Goal: Find specific page/section: Find specific page/section

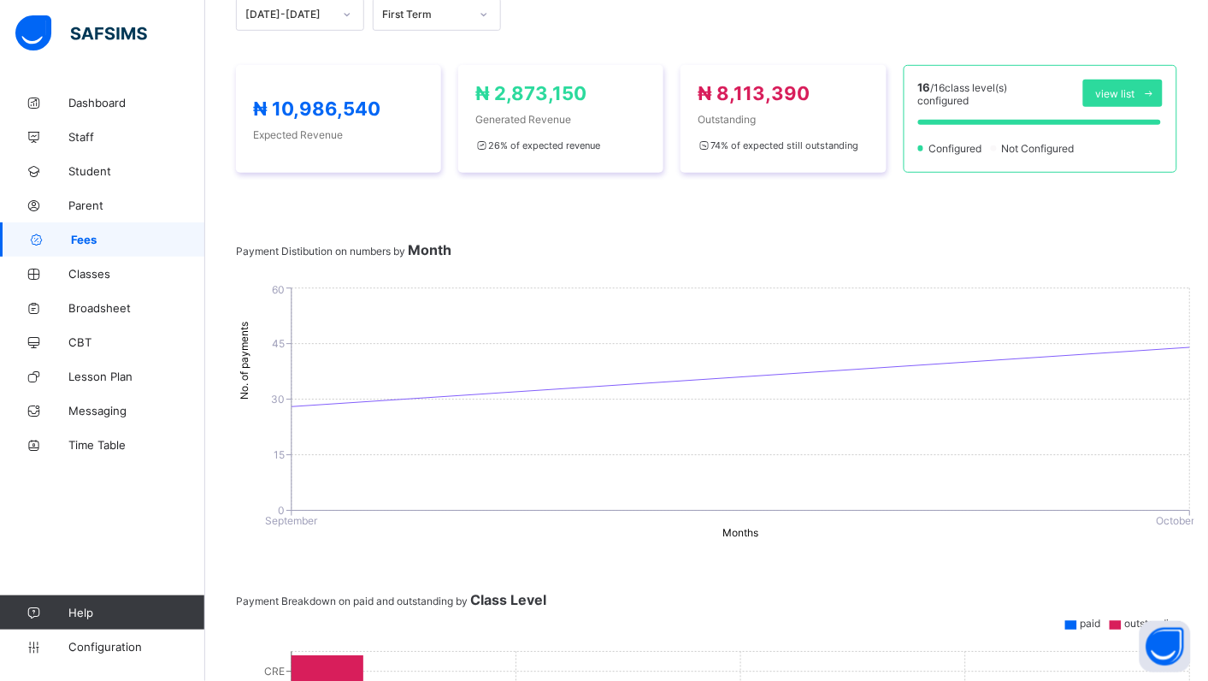
scroll to position [233, 0]
click at [784, 172] on div "₦ 10,986,540 Expected Revenue ₦ 2,873,150 Generated Revenue 26 % of expected re…" at bounding box center [706, 119] width 941 height 142
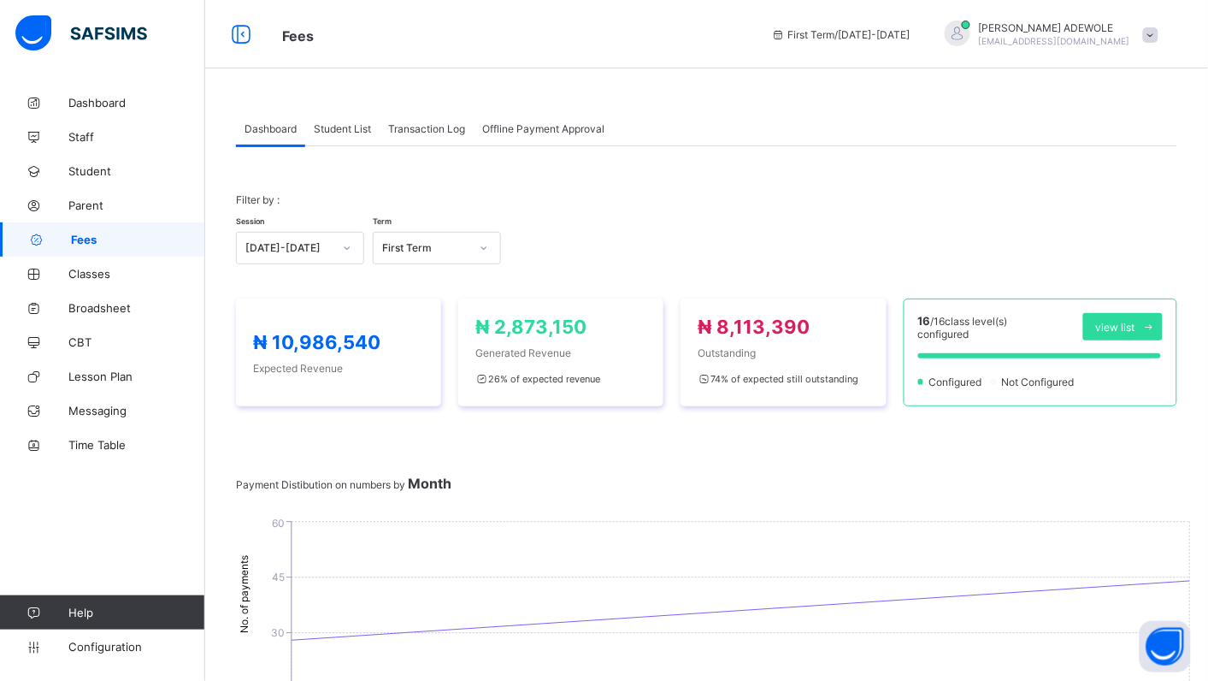
click at [349, 130] on span "Student List" at bounding box center [342, 128] width 57 height 13
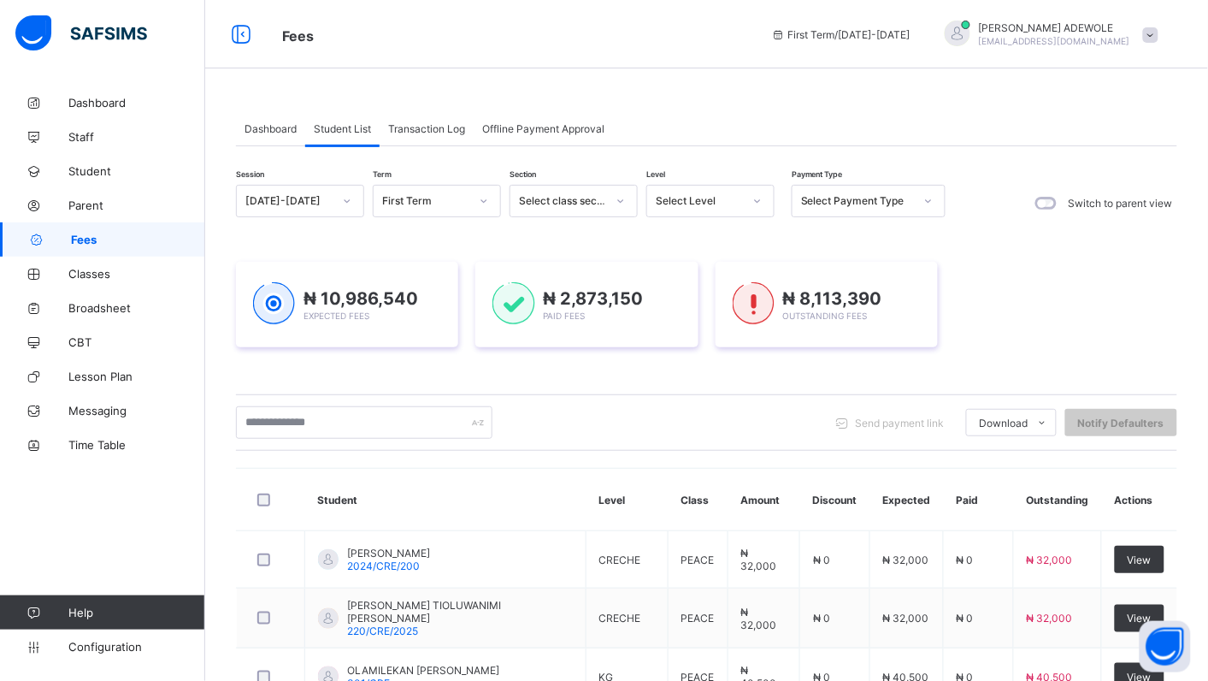
click at [753, 199] on icon at bounding box center [757, 200] width 10 height 17
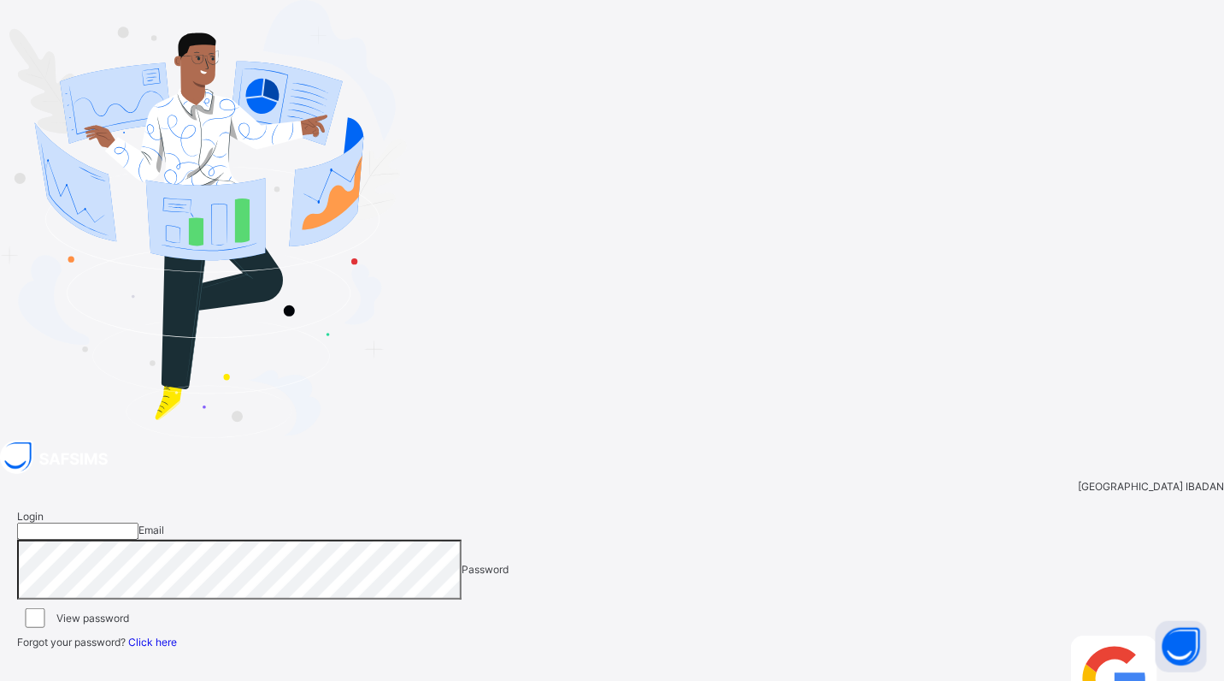
type input "**********"
drag, startPoint x: 1133, startPoint y: 228, endPoint x: 1173, endPoint y: 134, distance: 102.3
click at [1193, 635] on icon at bounding box center [1200, 641] width 15 height 13
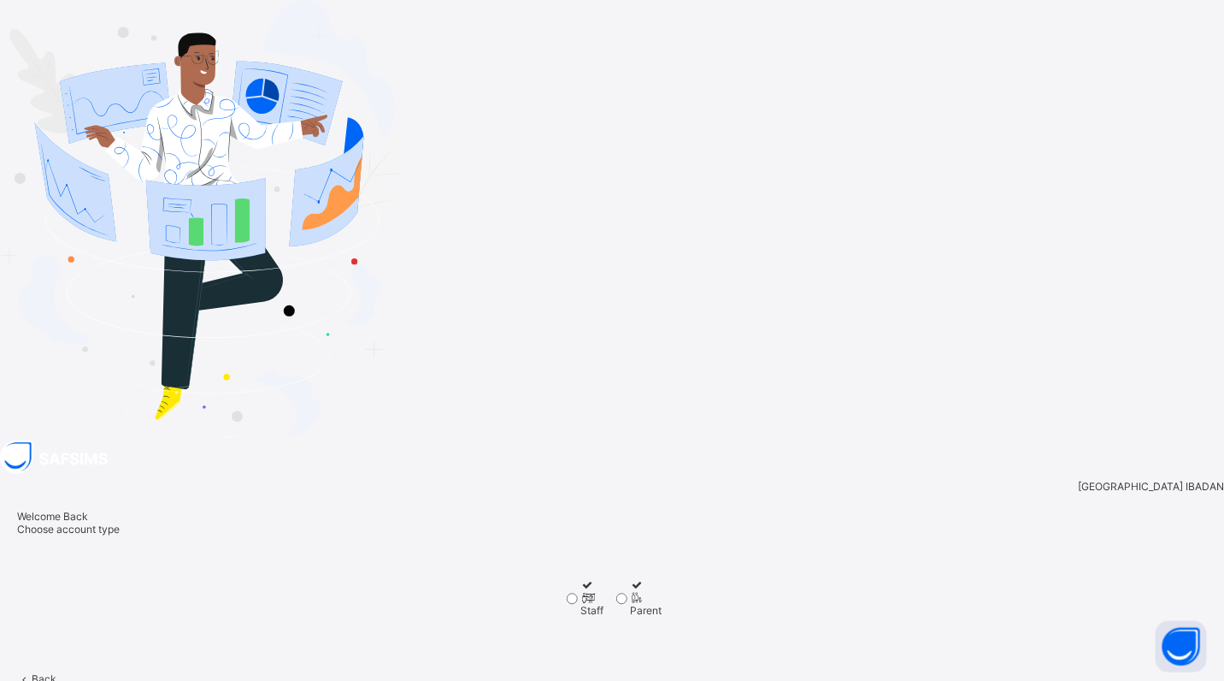
click at [57, 680] on span "Proceed" at bounding box center [37, 691] width 40 height 13
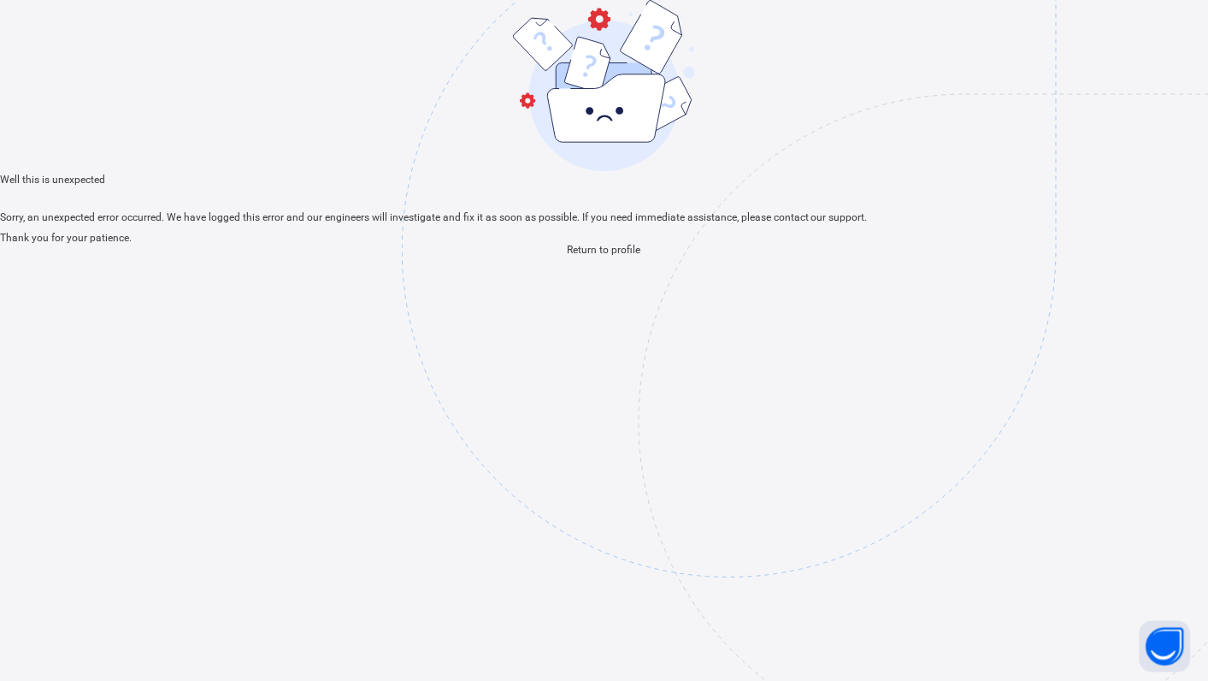
click at [604, 256] on span "Return to profile" at bounding box center [605, 250] width 74 height 12
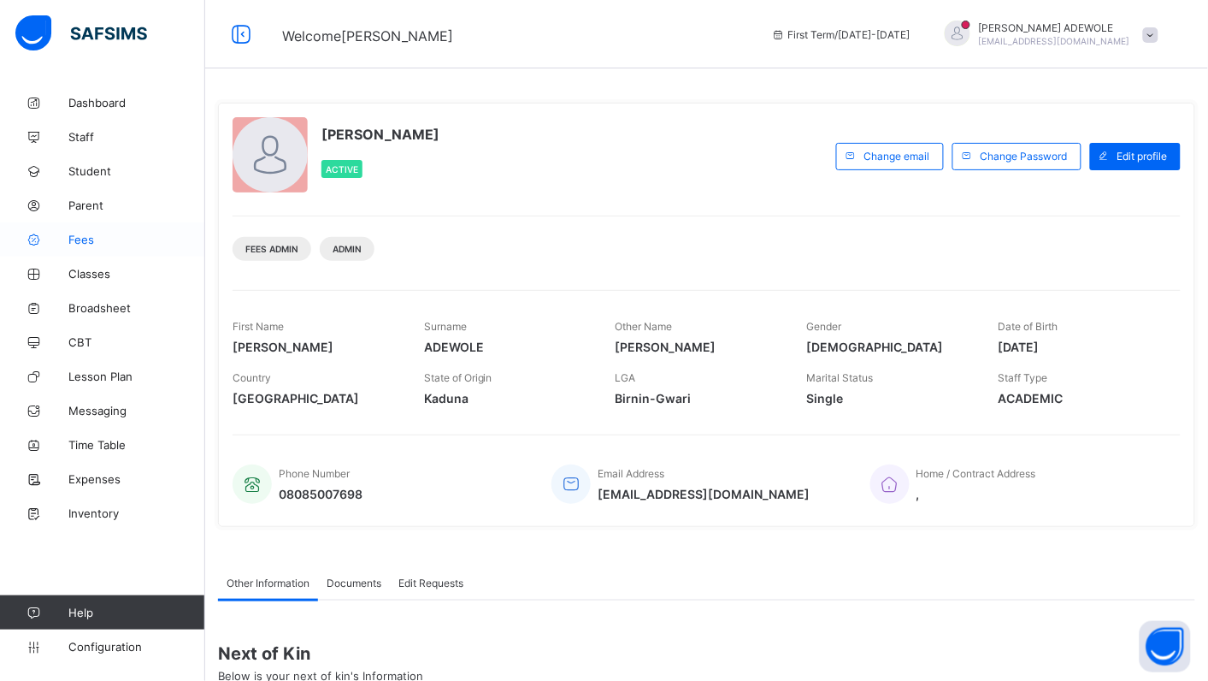
click at [83, 240] on span "Fees" at bounding box center [136, 240] width 137 height 14
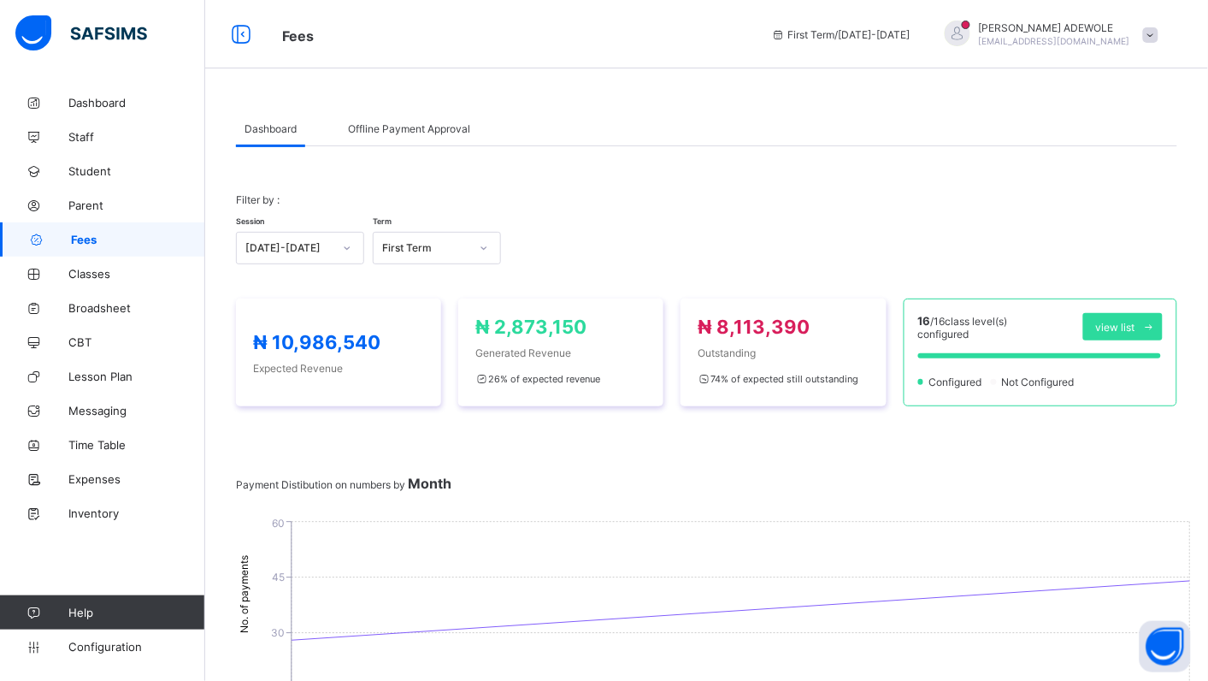
click at [83, 242] on span "Fees" at bounding box center [138, 240] width 134 height 14
click at [83, 244] on span "Fees" at bounding box center [138, 240] width 134 height 14
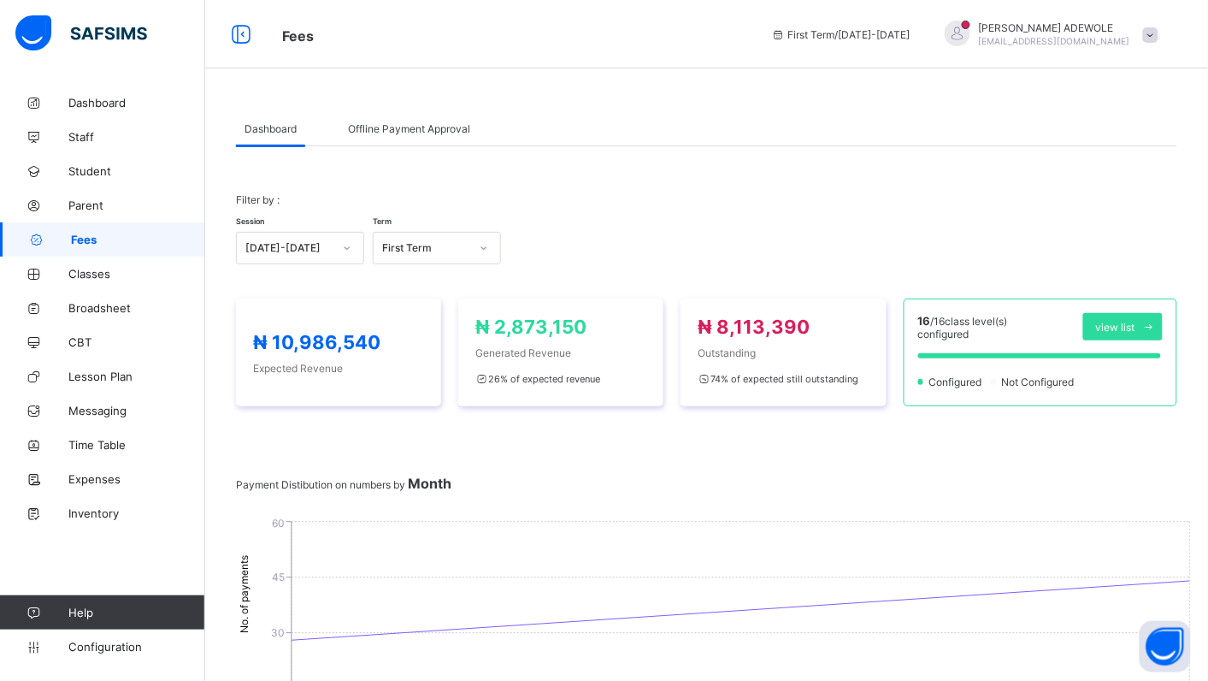
click at [86, 246] on link "Fees" at bounding box center [102, 239] width 205 height 34
click at [83, 239] on span "Fees" at bounding box center [138, 240] width 134 height 14
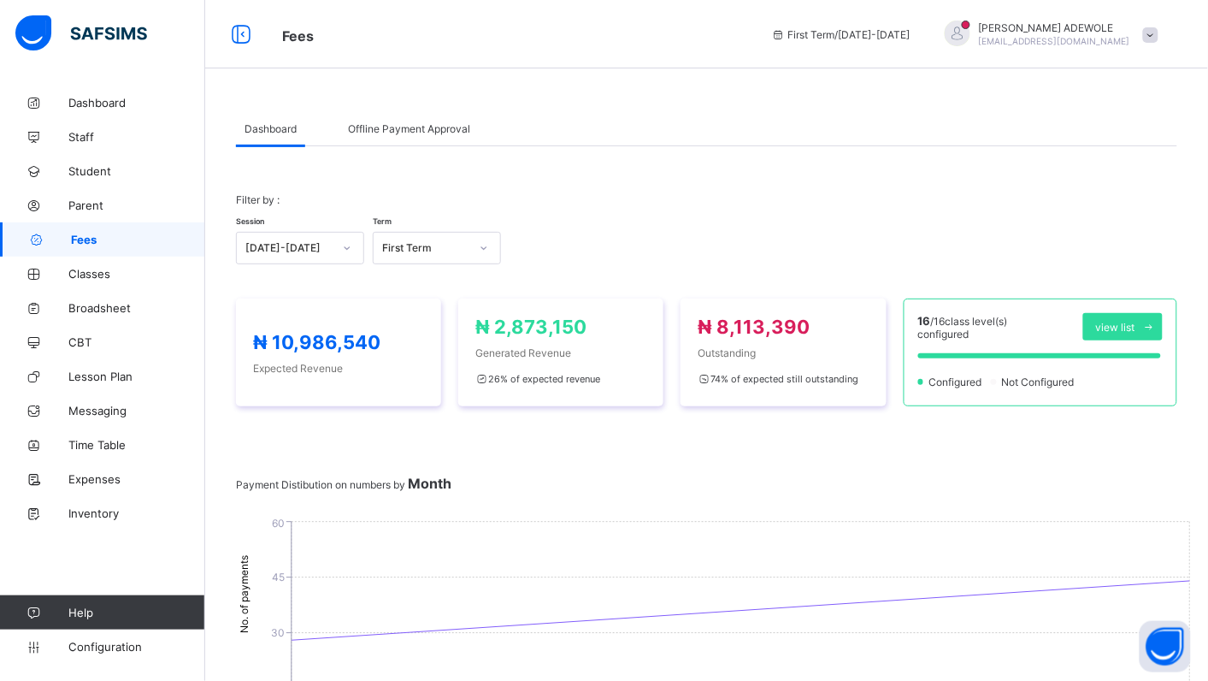
click at [83, 239] on span "Fees" at bounding box center [138, 240] width 134 height 14
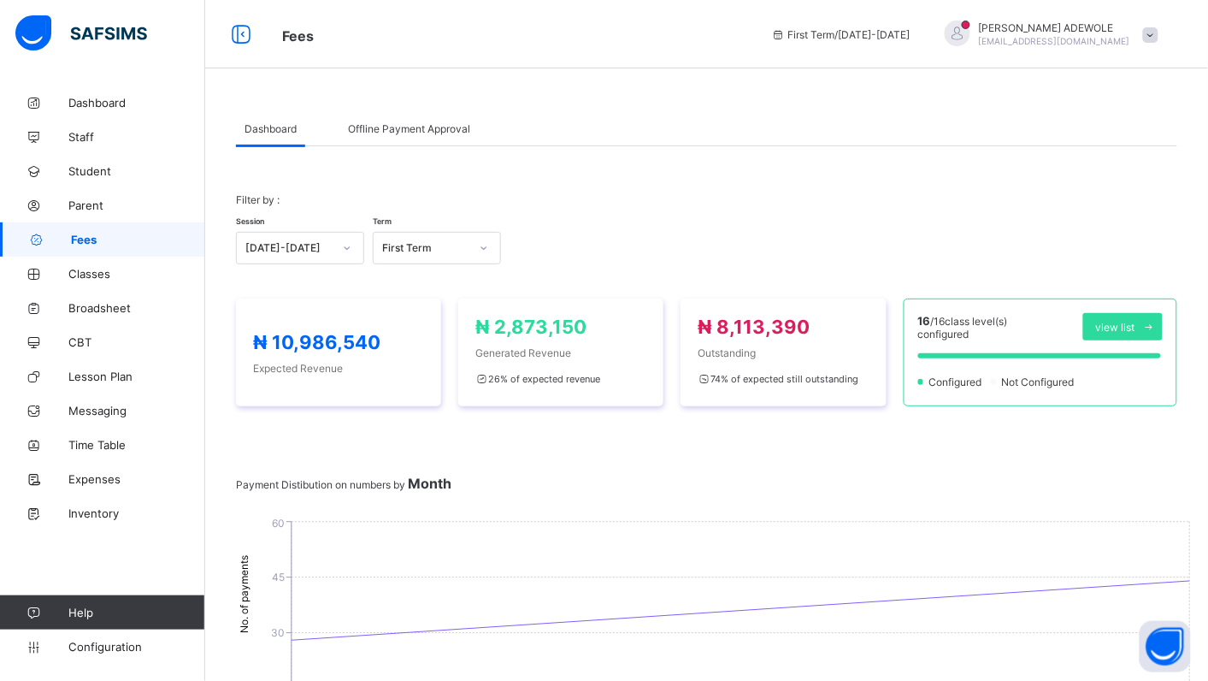
click at [83, 239] on span "Fees" at bounding box center [138, 240] width 134 height 14
click at [83, 238] on span "Fees" at bounding box center [138, 240] width 134 height 14
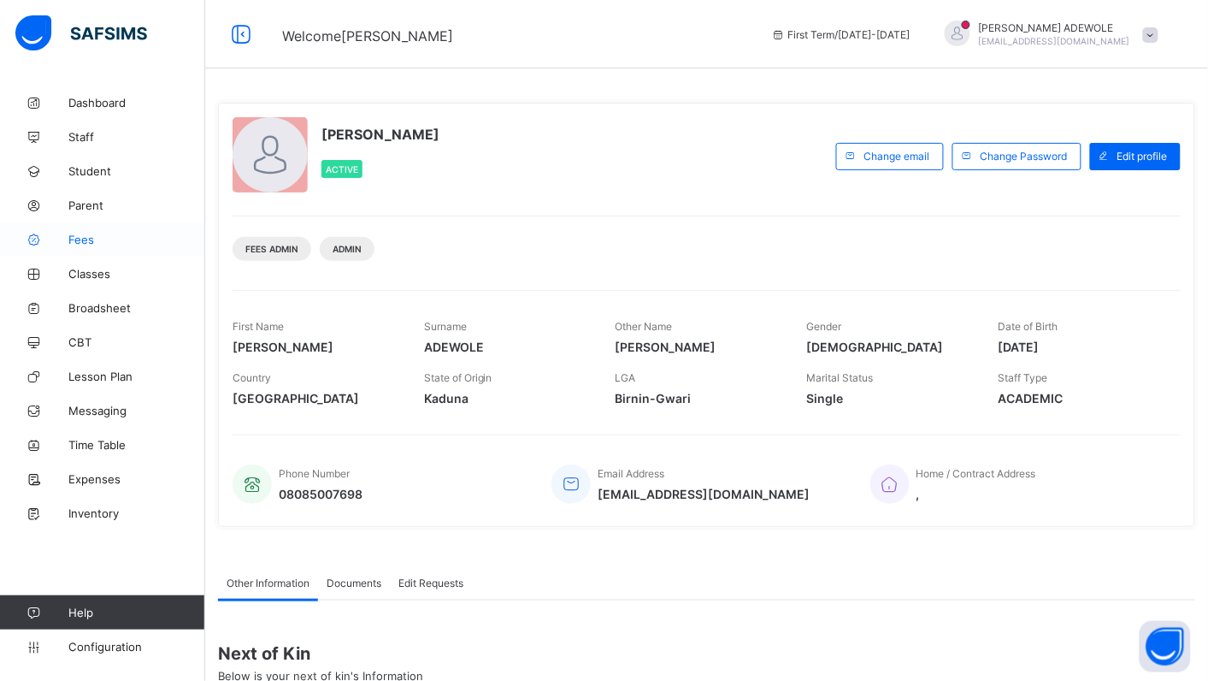
click at [75, 237] on span "Fees" at bounding box center [136, 240] width 137 height 14
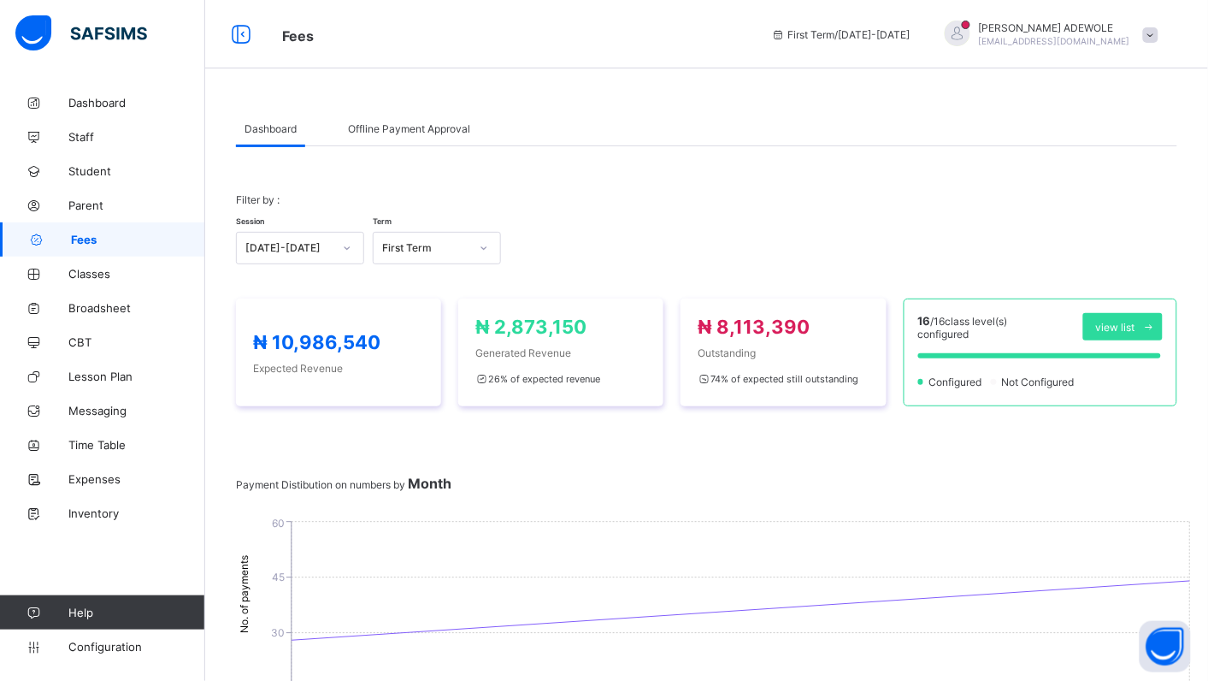
click at [79, 233] on span "Fees" at bounding box center [138, 240] width 134 height 14
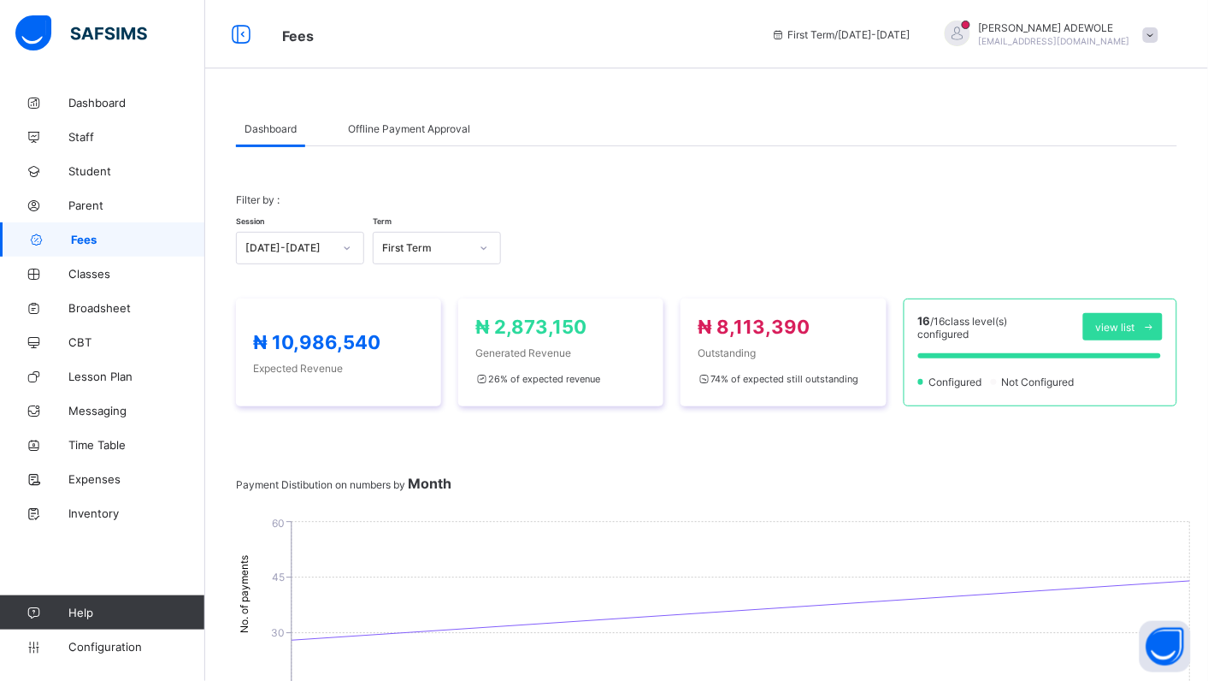
click at [79, 233] on span "Fees" at bounding box center [138, 240] width 134 height 14
click at [78, 235] on span "Fees" at bounding box center [138, 240] width 134 height 14
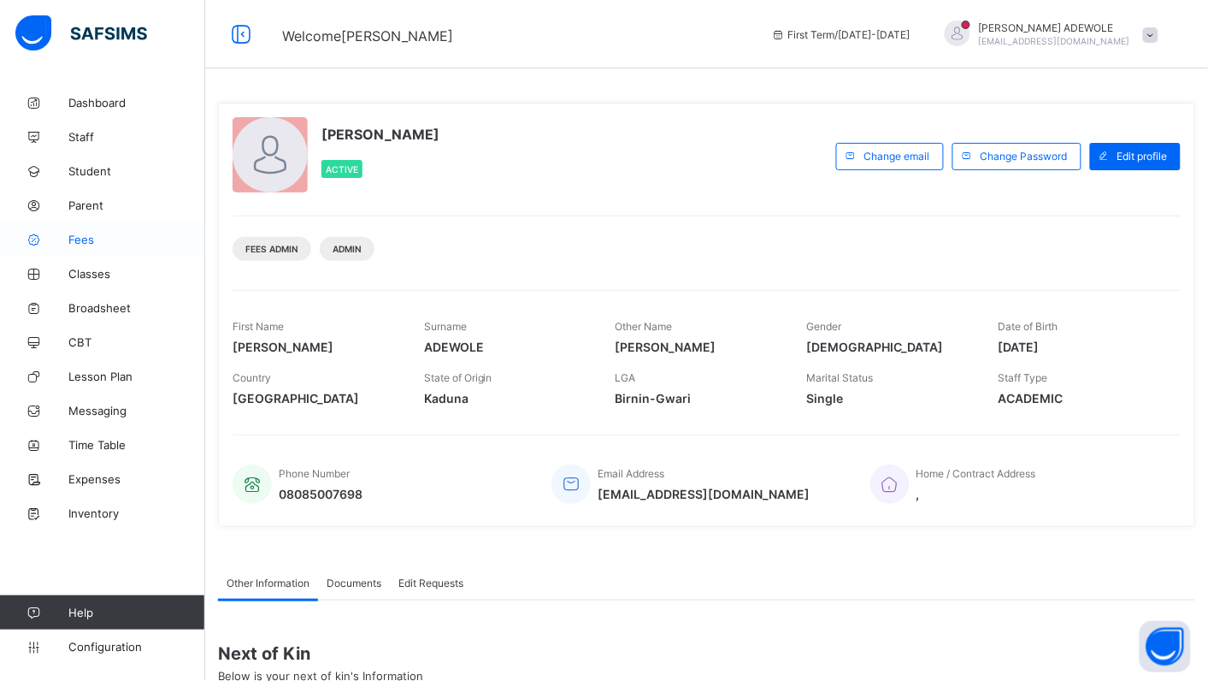
click at [91, 235] on span "Fees" at bounding box center [136, 240] width 137 height 14
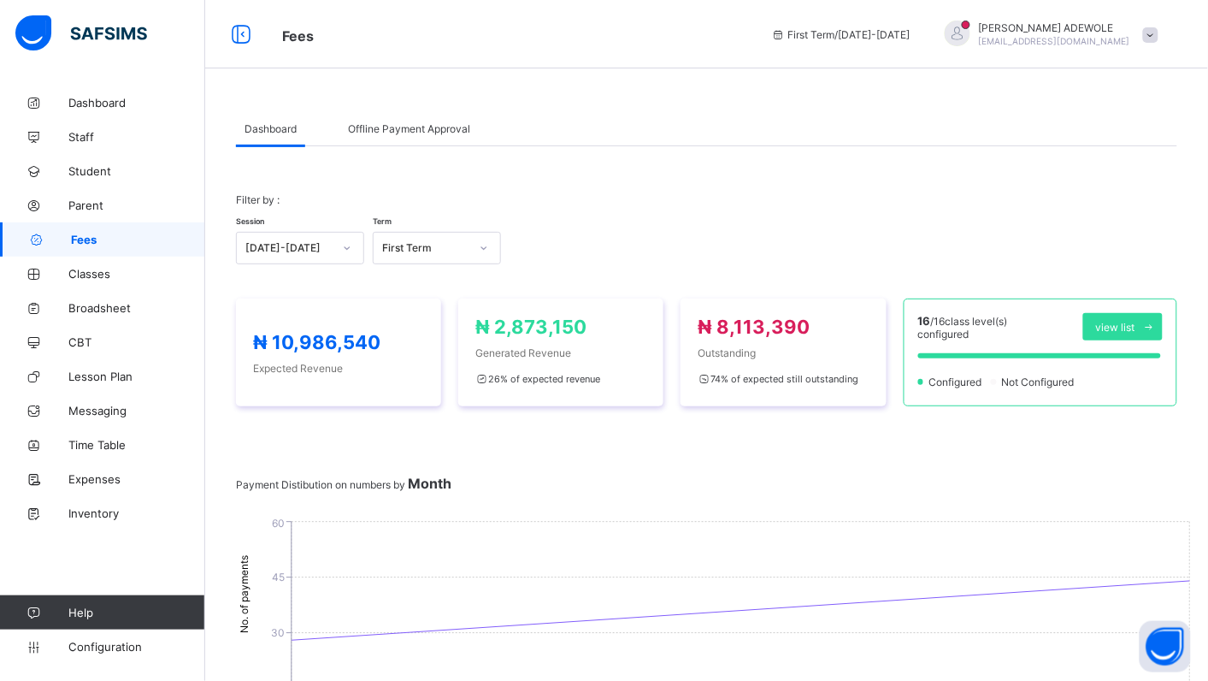
click at [91, 235] on span "Fees" at bounding box center [138, 240] width 134 height 14
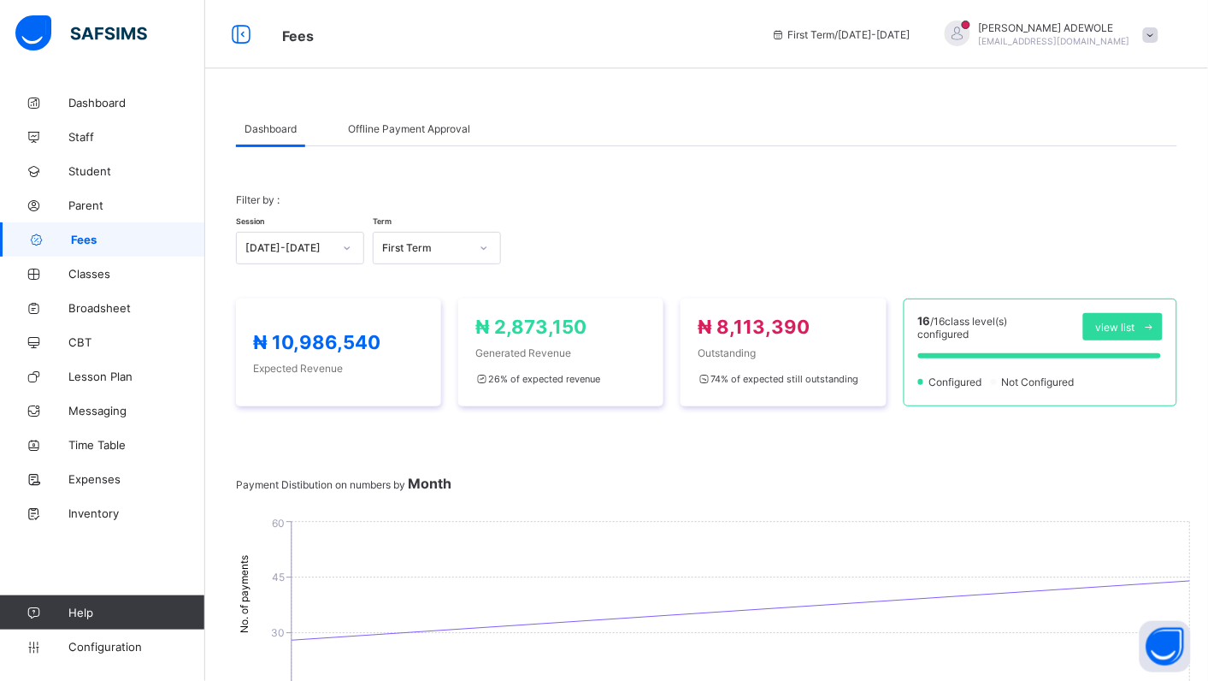
click at [91, 235] on span "Fees" at bounding box center [138, 240] width 134 height 14
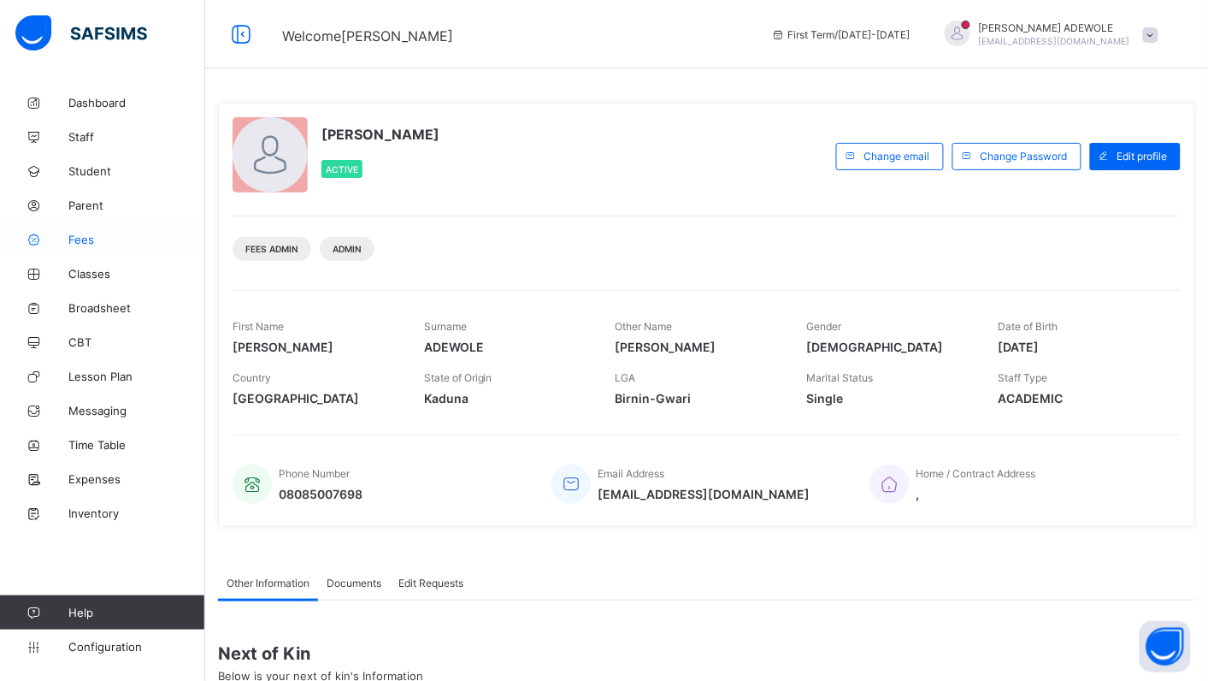
click at [86, 238] on span "Fees" at bounding box center [136, 240] width 137 height 14
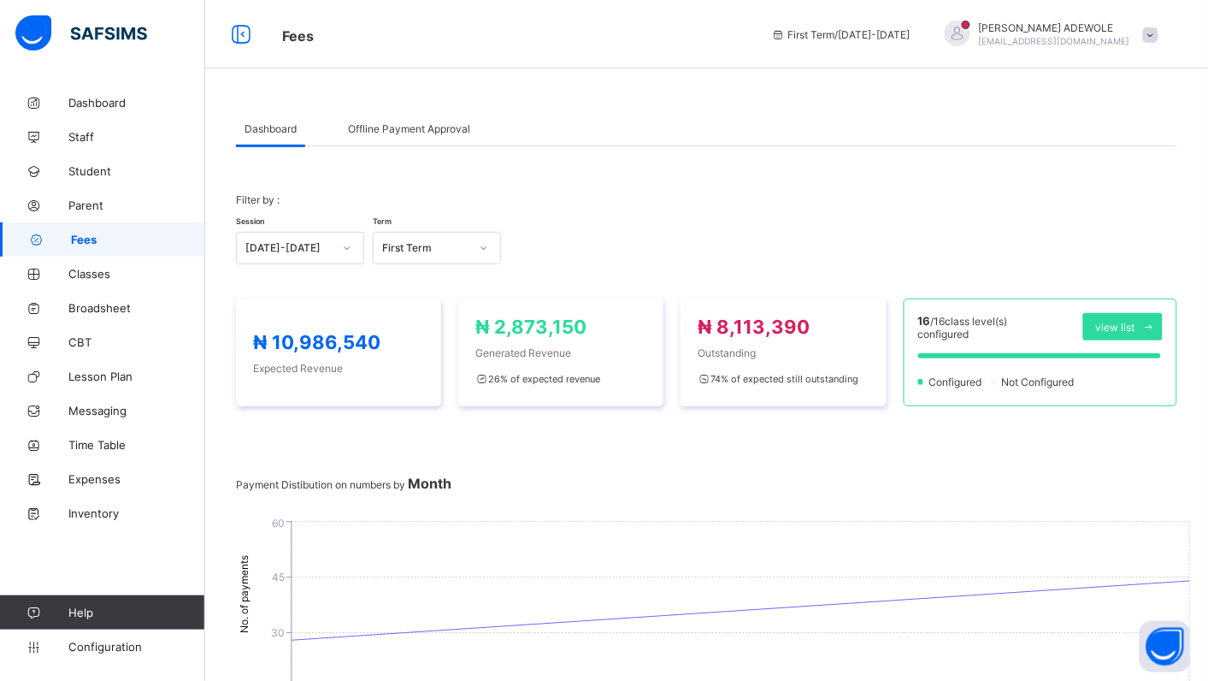
click at [88, 233] on span "Fees" at bounding box center [138, 240] width 134 height 14
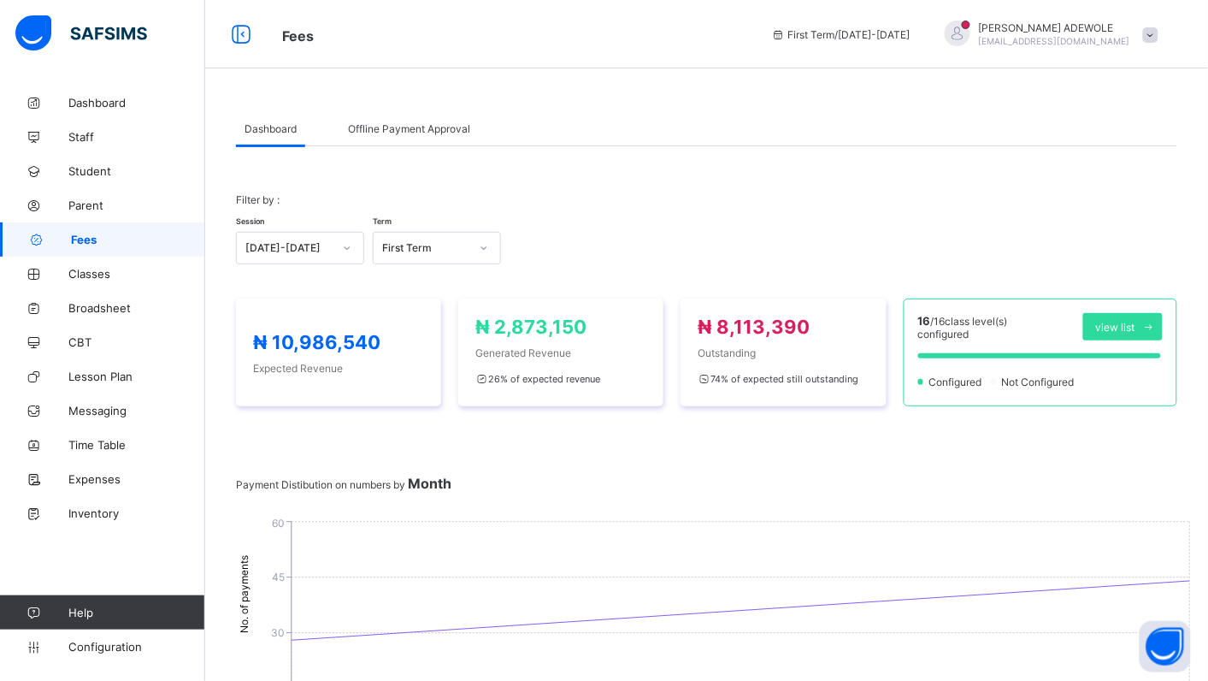
click at [88, 233] on span "Fees" at bounding box center [138, 240] width 134 height 14
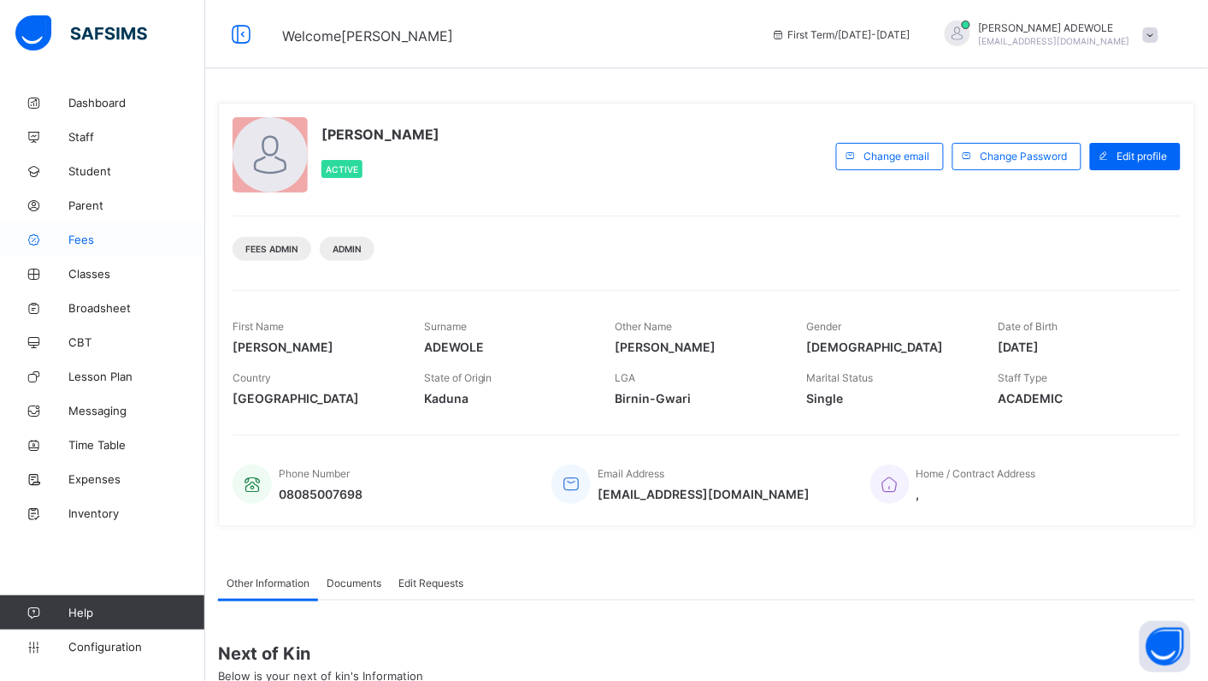
click at [74, 245] on span "Fees" at bounding box center [136, 240] width 137 height 14
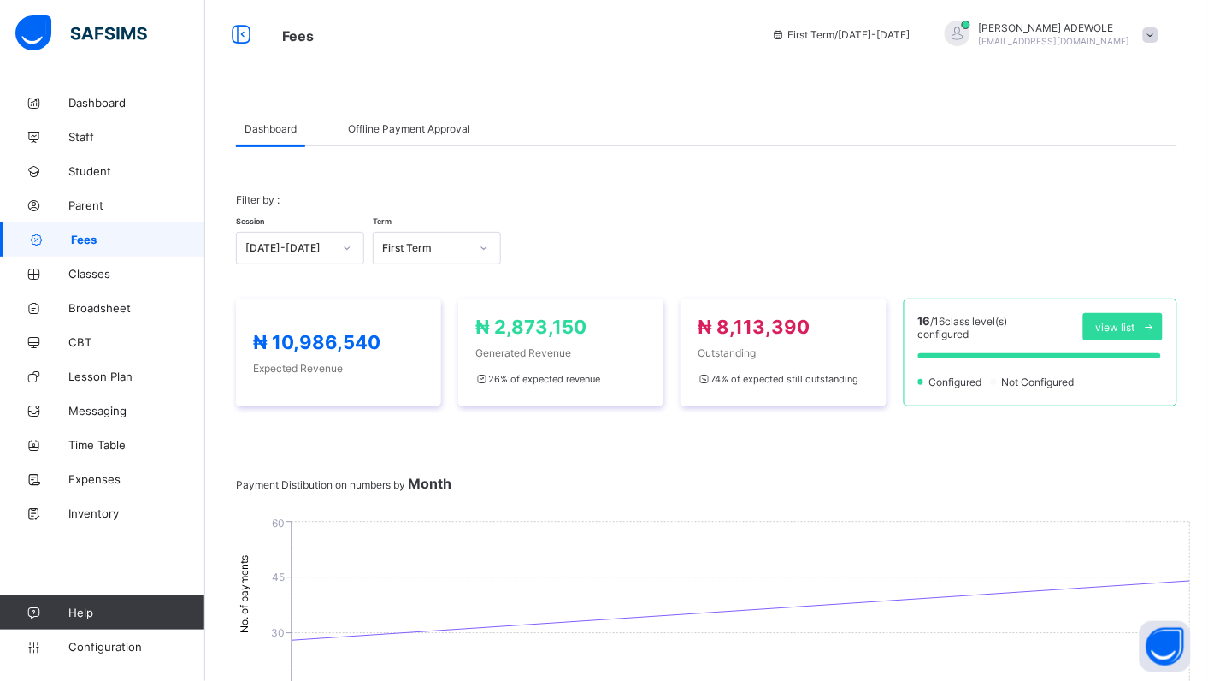
click at [382, 126] on span "Offline Payment Approval" at bounding box center [409, 128] width 122 height 13
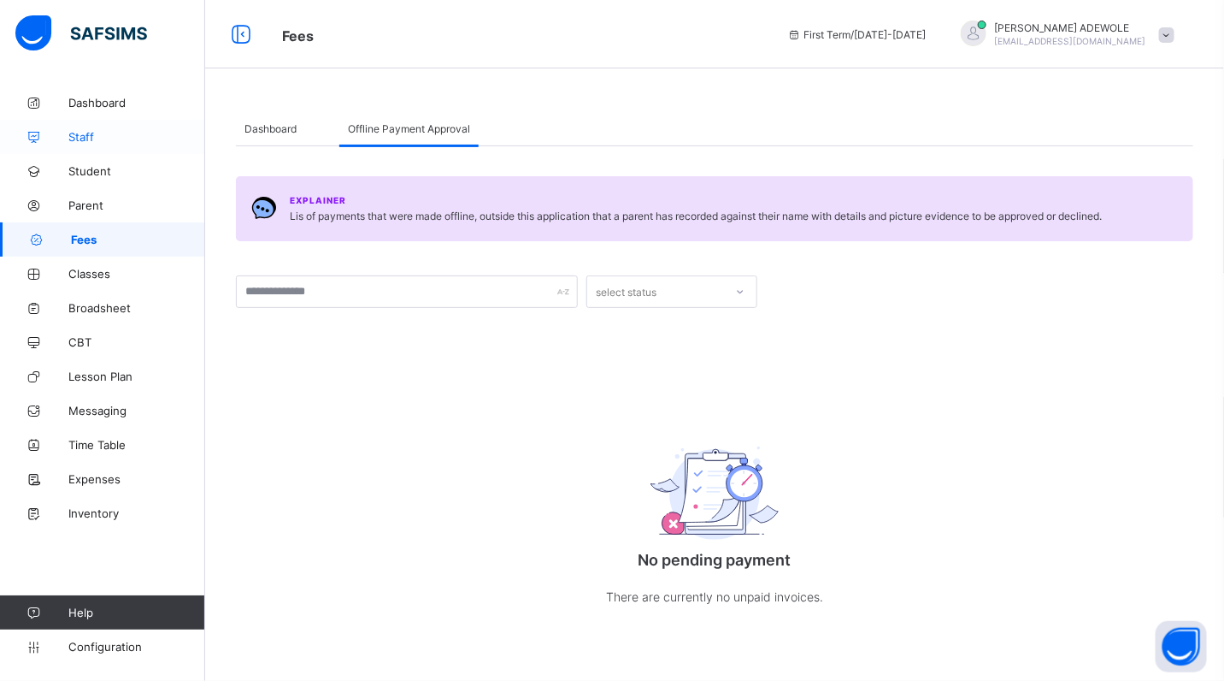
click at [174, 137] on span "Staff" at bounding box center [136, 137] width 137 height 14
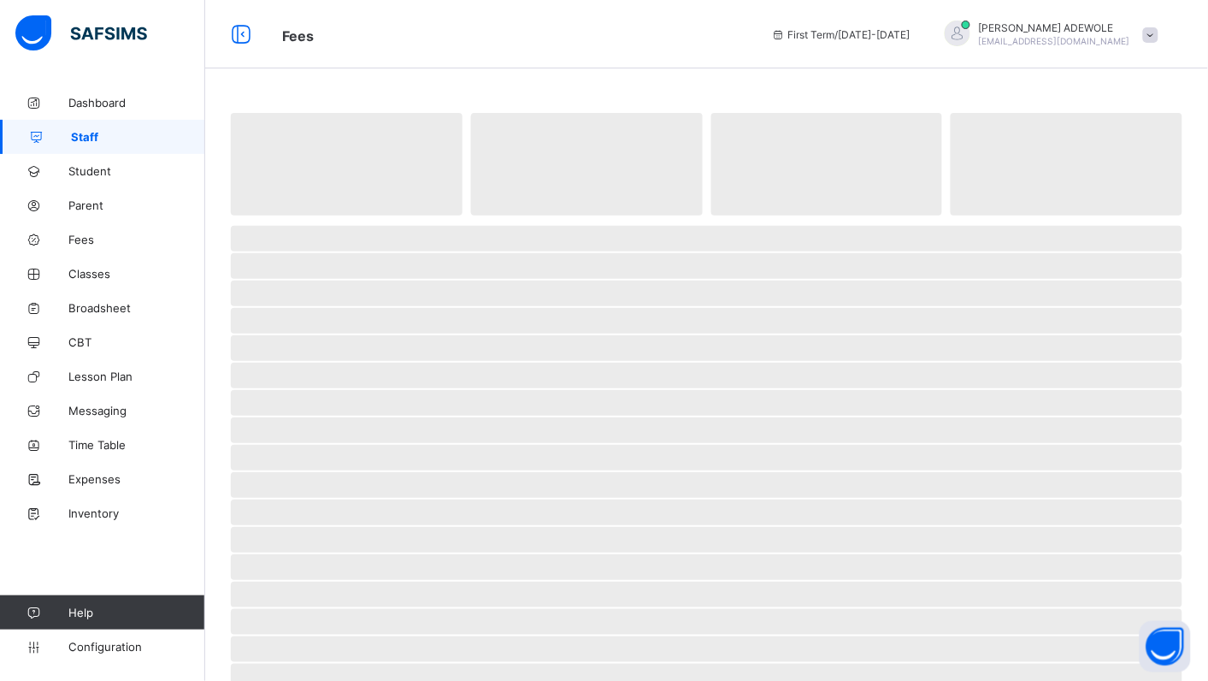
click at [174, 137] on span "Staff" at bounding box center [138, 137] width 134 height 14
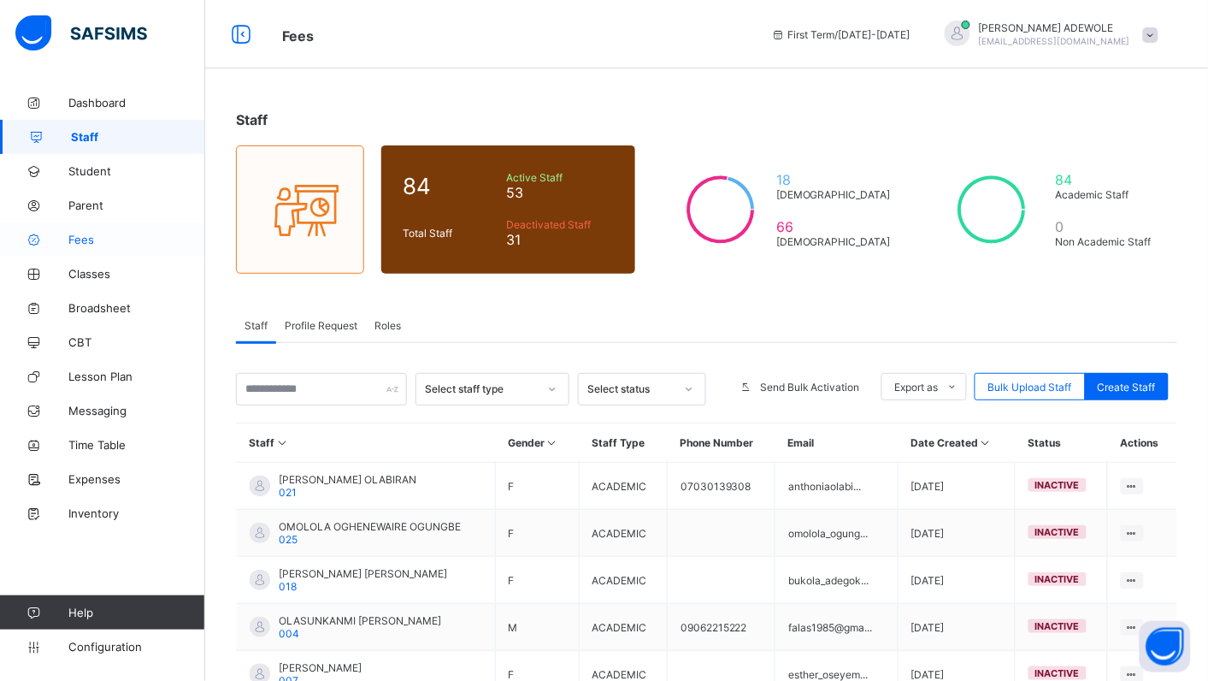
click at [103, 235] on span "Fees" at bounding box center [136, 240] width 137 height 14
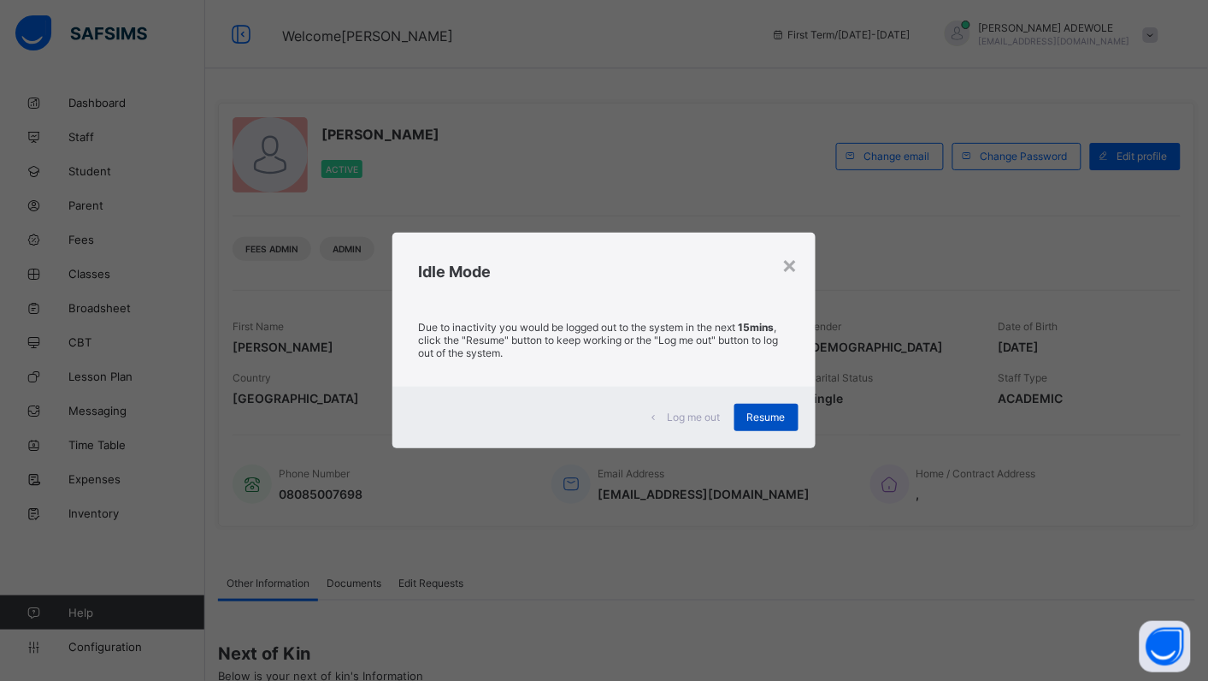
click at [770, 415] on span "Resume" at bounding box center [766, 416] width 38 height 13
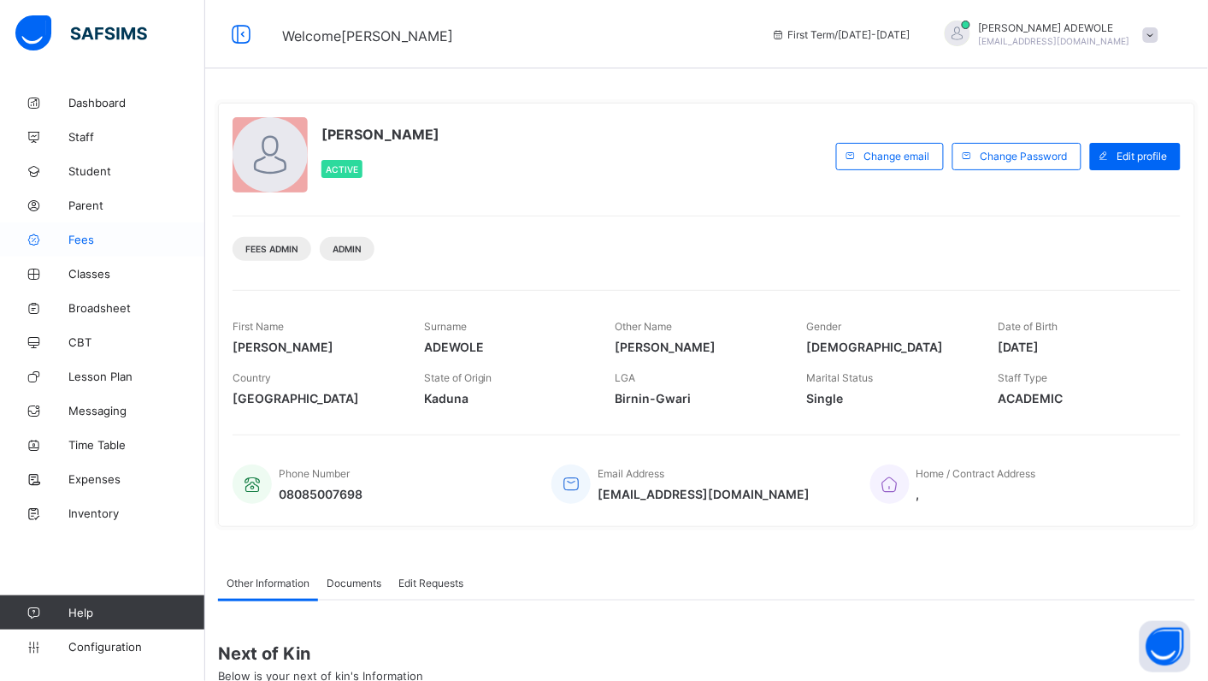
click at [91, 238] on span "Fees" at bounding box center [136, 240] width 137 height 14
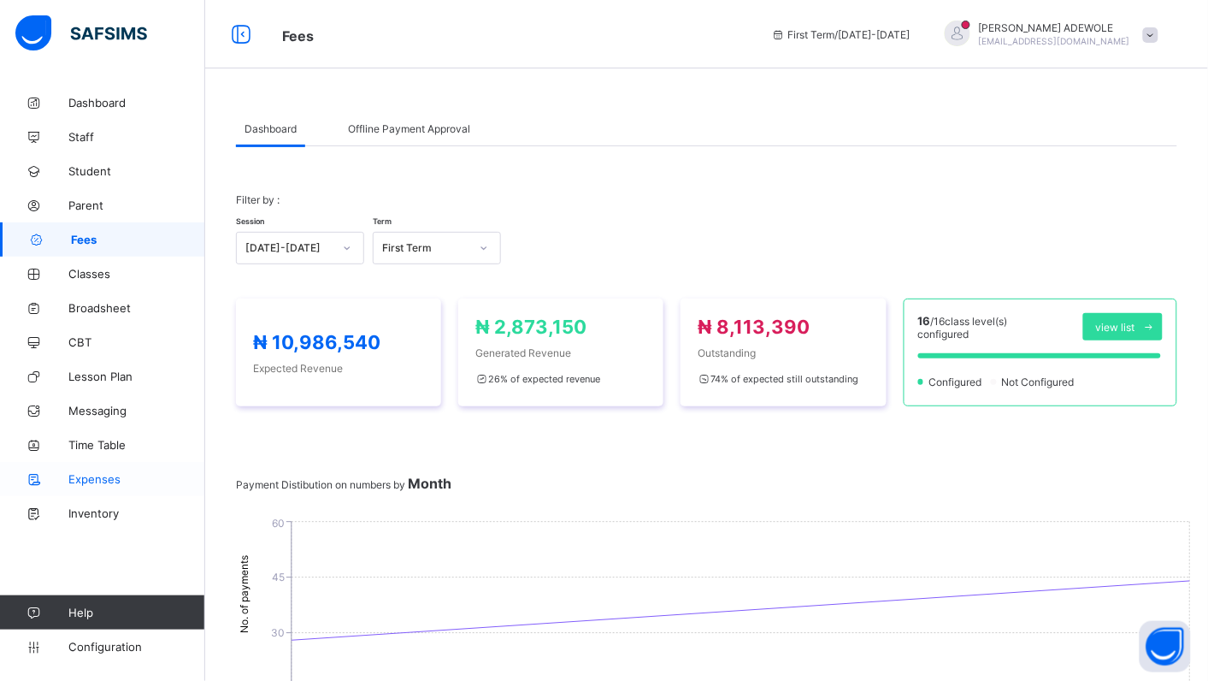
click at [90, 483] on span "Expenses" at bounding box center [136, 479] width 137 height 14
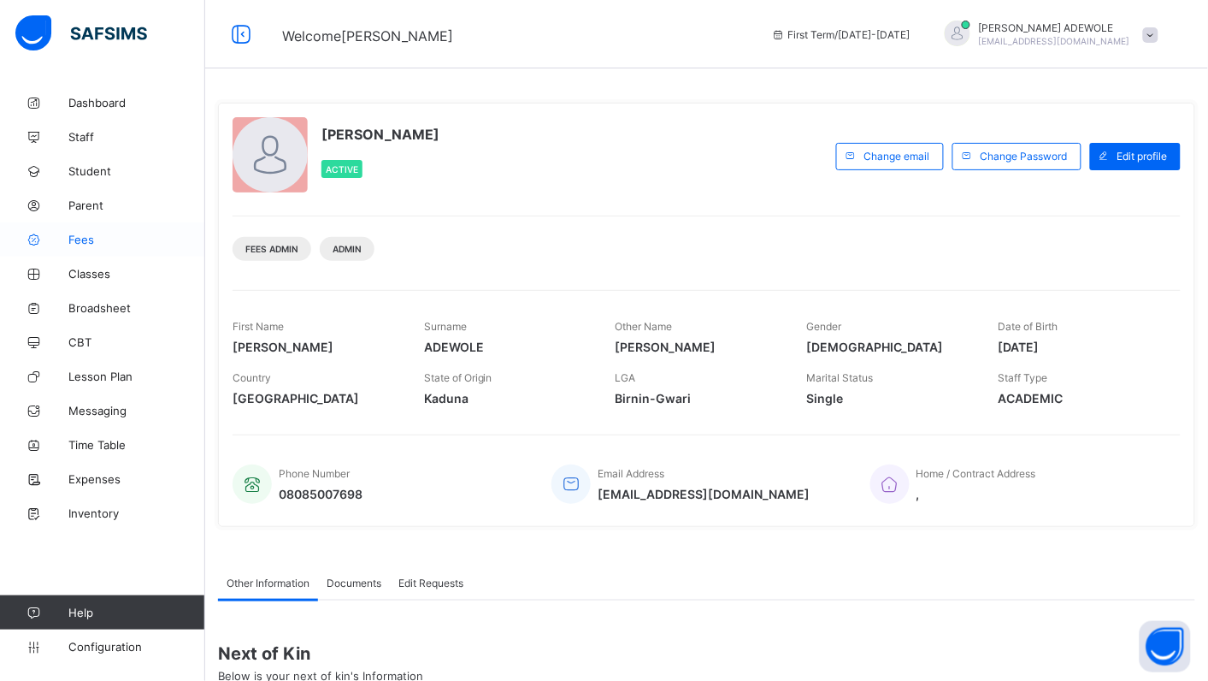
click at [77, 240] on span "Fees" at bounding box center [136, 240] width 137 height 14
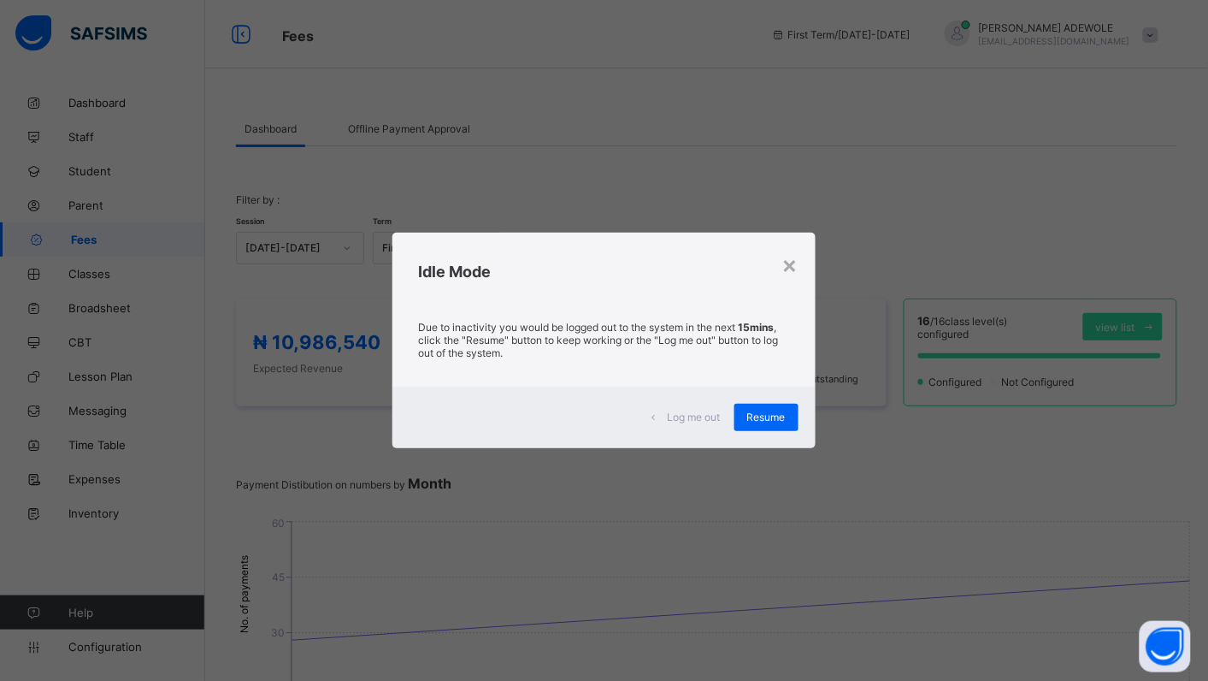
click at [788, 180] on div "× Idle Mode Due to inactivity you would be logged out to the system in the next…" at bounding box center [604, 340] width 1208 height 681
click at [791, 266] on div "×" at bounding box center [790, 264] width 16 height 29
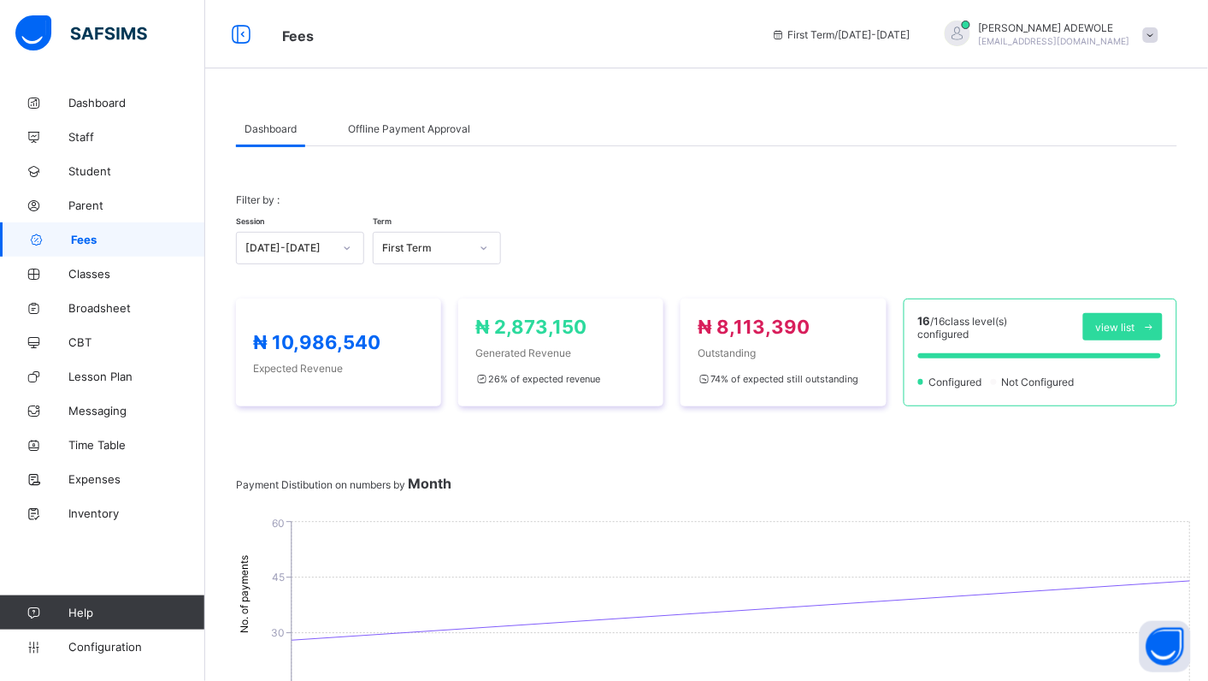
click at [711, 255] on div "Session 2025-2026 Term First Term" at bounding box center [706, 240] width 941 height 50
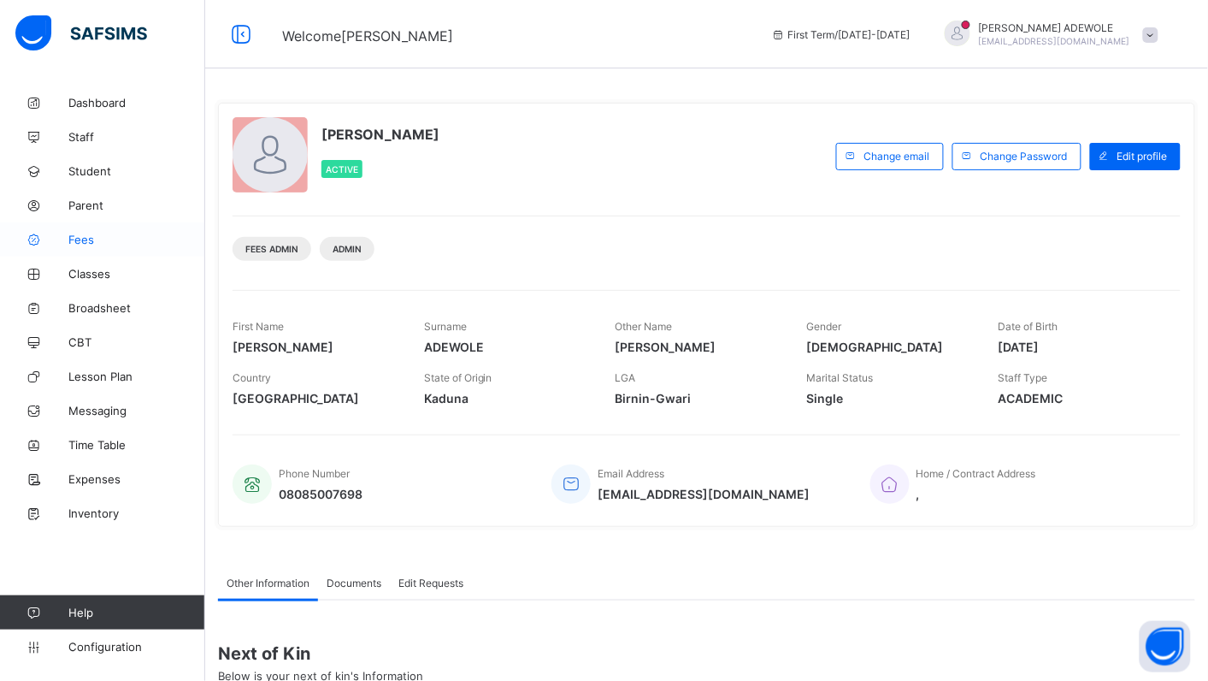
click at [86, 242] on span "Fees" at bounding box center [136, 240] width 137 height 14
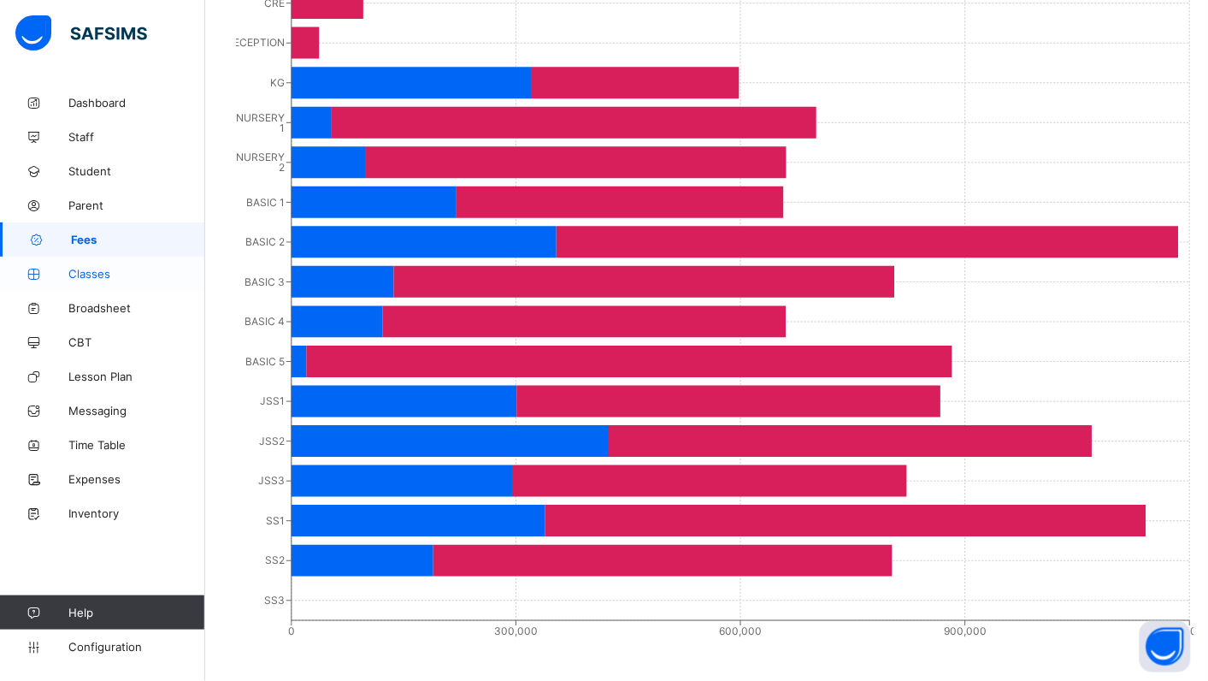
scroll to position [907, 0]
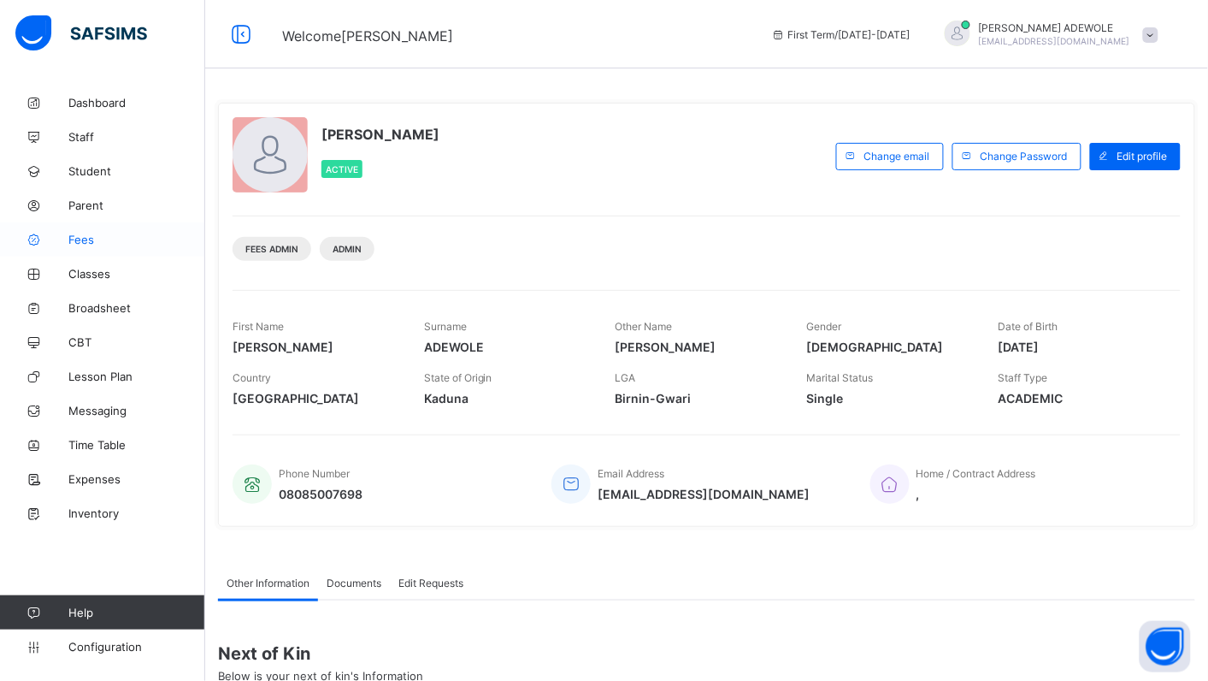
click at [86, 241] on span "Fees" at bounding box center [136, 240] width 137 height 14
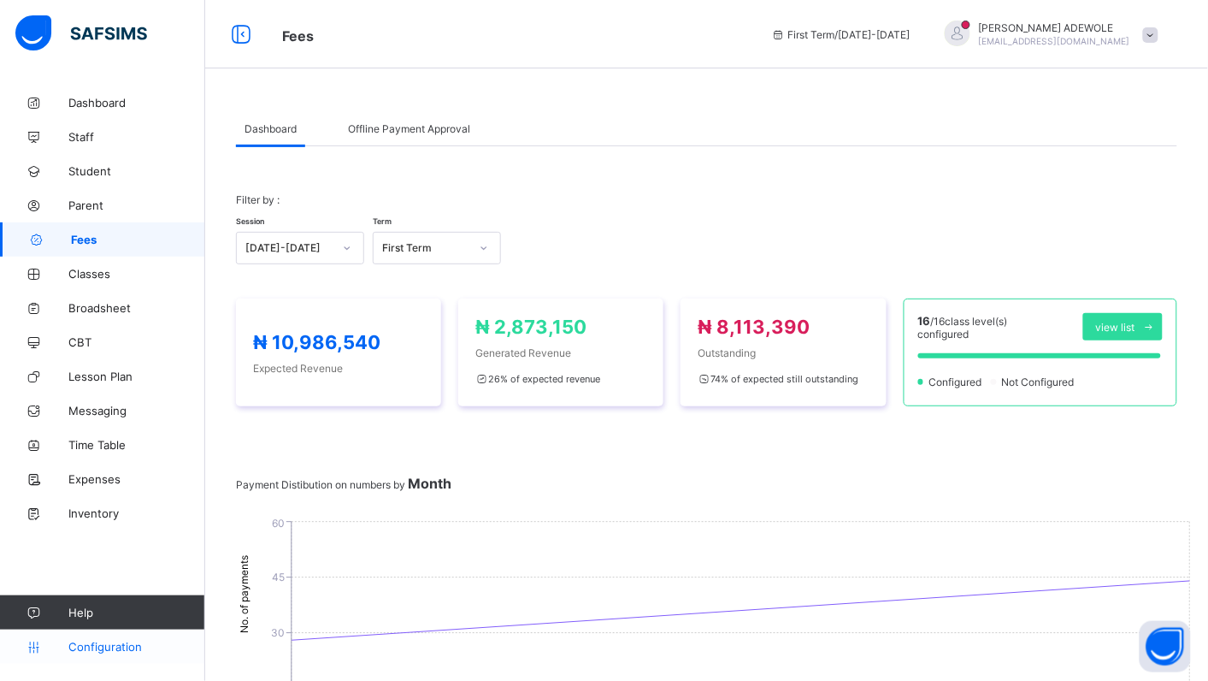
click at [98, 652] on span "Configuration" at bounding box center [136, 647] width 136 height 14
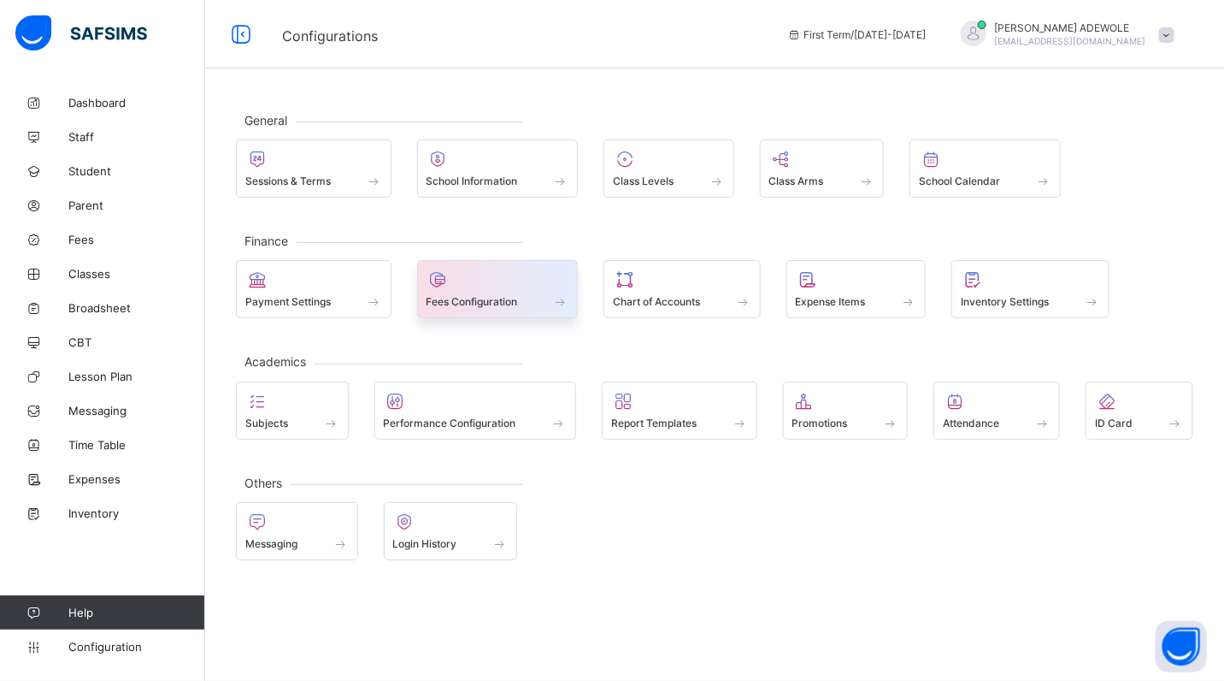
click at [443, 308] on span "Fees Configuration" at bounding box center [472, 301] width 91 height 13
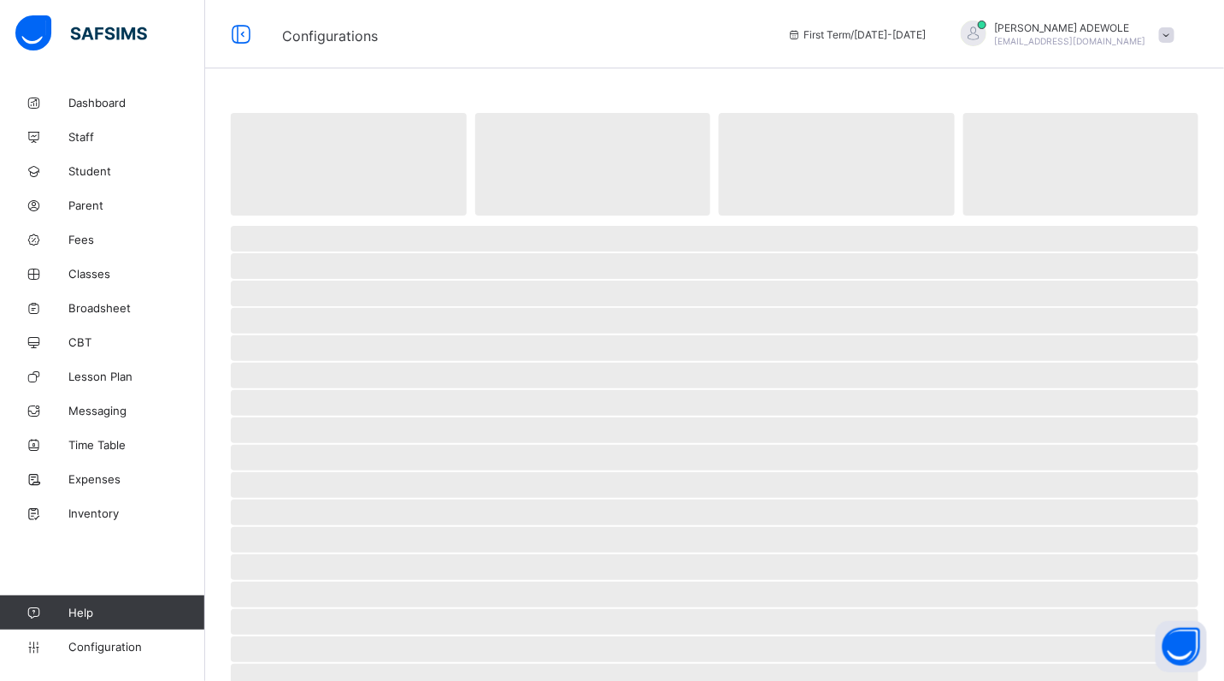
click at [443, 310] on span "‌" at bounding box center [715, 321] width 968 height 26
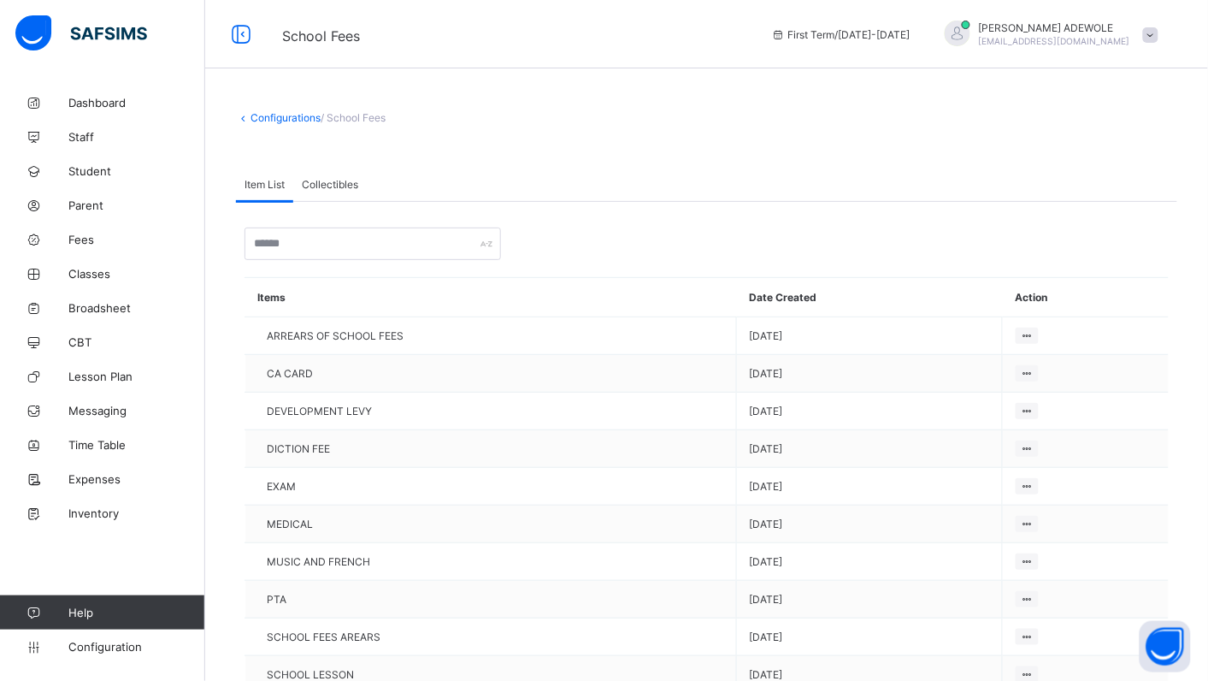
click at [497, 130] on div "Configurations / School Fees Item List Collectibles Item List Collectibles Item…" at bounding box center [706, 585] width 1003 height 998
click at [506, 129] on div "Configurations / School Fees Item List Collectibles Item List Collectibles Item…" at bounding box center [706, 585] width 1003 height 998
click at [79, 245] on span "Fees" at bounding box center [136, 240] width 137 height 14
